Goal: Information Seeking & Learning: Learn about a topic

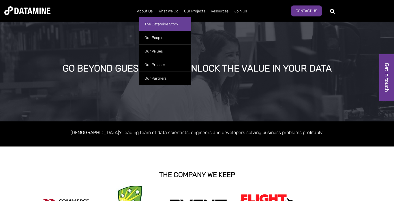
click at [149, 25] on link "The Datamine Story" at bounding box center [165, 24] width 52 height 14
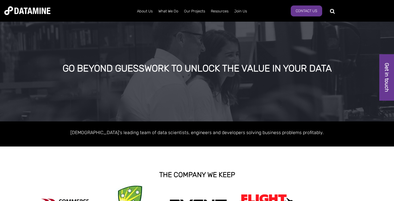
scroll to position [27, 0]
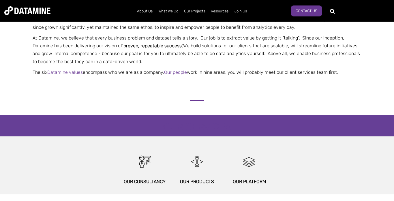
scroll to position [202, 0]
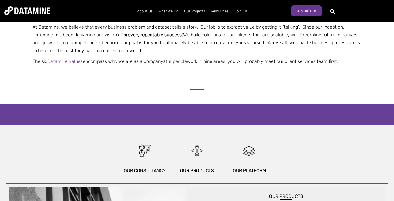
click at [182, 61] on link "Our people" at bounding box center [175, 61] width 23 height 5
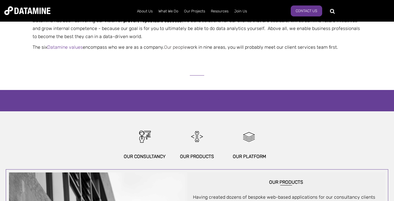
scroll to position [240, 0]
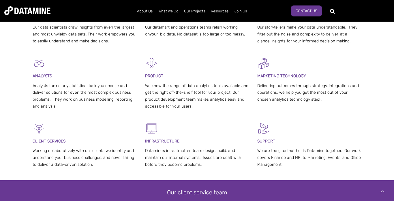
scroll to position [317, 0]
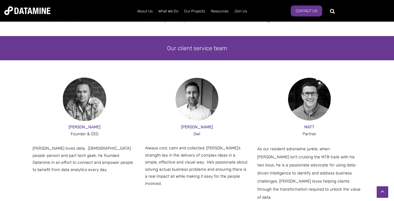
drag, startPoint x: 43, startPoint y: 162, endPoint x: 38, endPoint y: 152, distance: 11.3
click at [43, 162] on span "Paul loves data. Part people-person and part tech geek, he founded Datamine in …" at bounding box center [83, 159] width 100 height 26
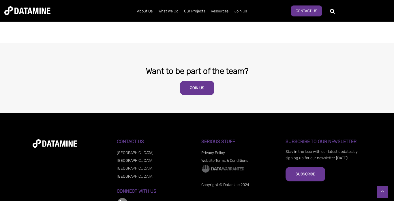
scroll to position [1000, 0]
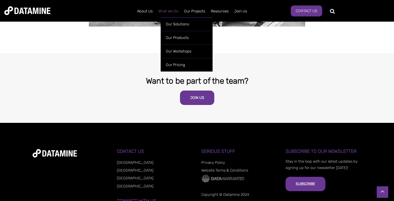
click at [171, 10] on link "What We Do" at bounding box center [169, 11] width 26 height 15
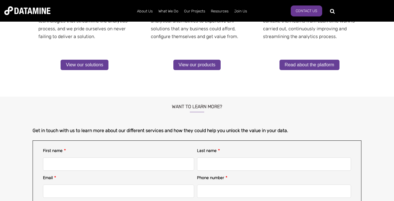
scroll to position [115, 0]
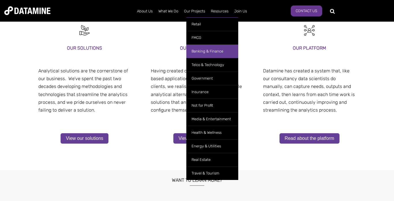
click at [197, 49] on link "Banking & Finance" at bounding box center [212, 51] width 52 height 14
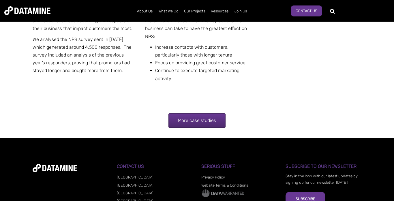
scroll to position [1183, 0]
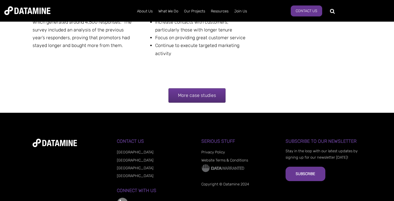
click at [194, 94] on link "More case studies" at bounding box center [197, 95] width 57 height 14
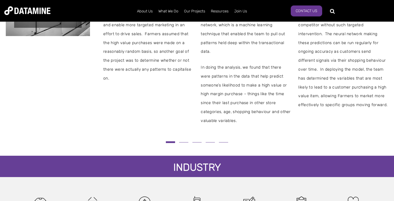
scroll to position [231, 0]
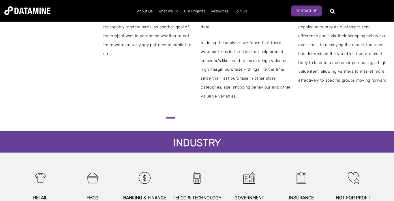
click at [173, 114] on div at bounding box center [197, 117] width 383 height 7
click at [180, 116] on button at bounding box center [183, 117] width 13 height 3
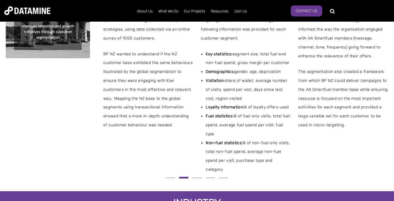
scroll to position [173, 0]
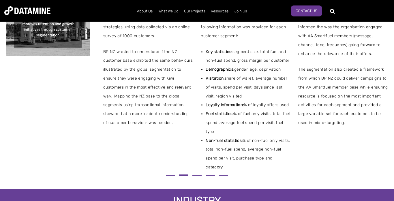
click at [197, 174] on button at bounding box center [196, 175] width 13 height 3
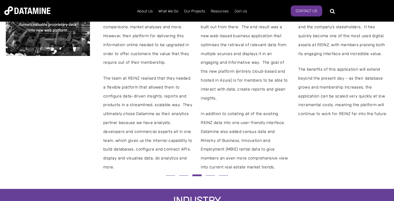
click at [210, 174] on button at bounding box center [210, 175] width 13 height 3
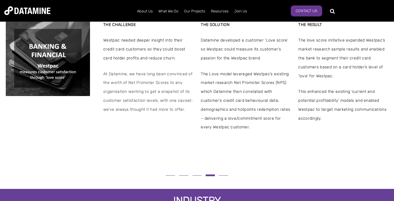
click at [226, 174] on button at bounding box center [223, 175] width 13 height 3
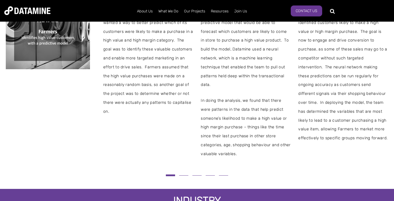
click at [225, 174] on button at bounding box center [223, 175] width 13 height 3
